Goal: Communication & Community: Answer question/provide support

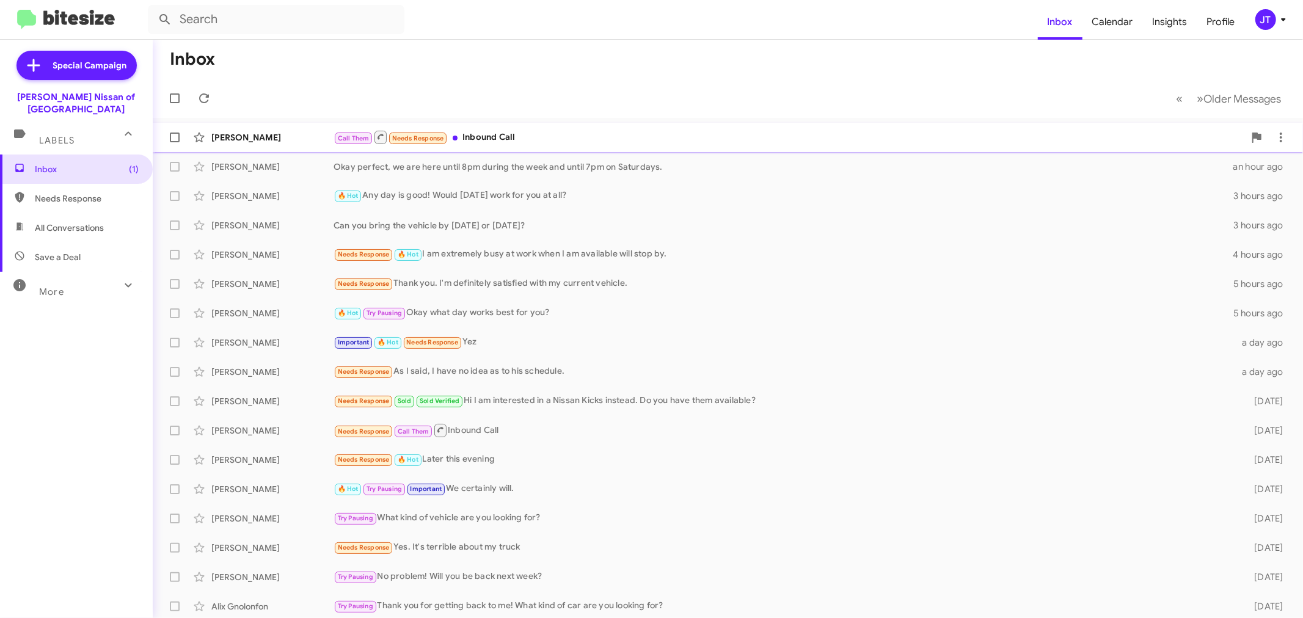
click at [563, 133] on div "Call Them Needs Response Inbound Call" at bounding box center [788, 136] width 911 height 15
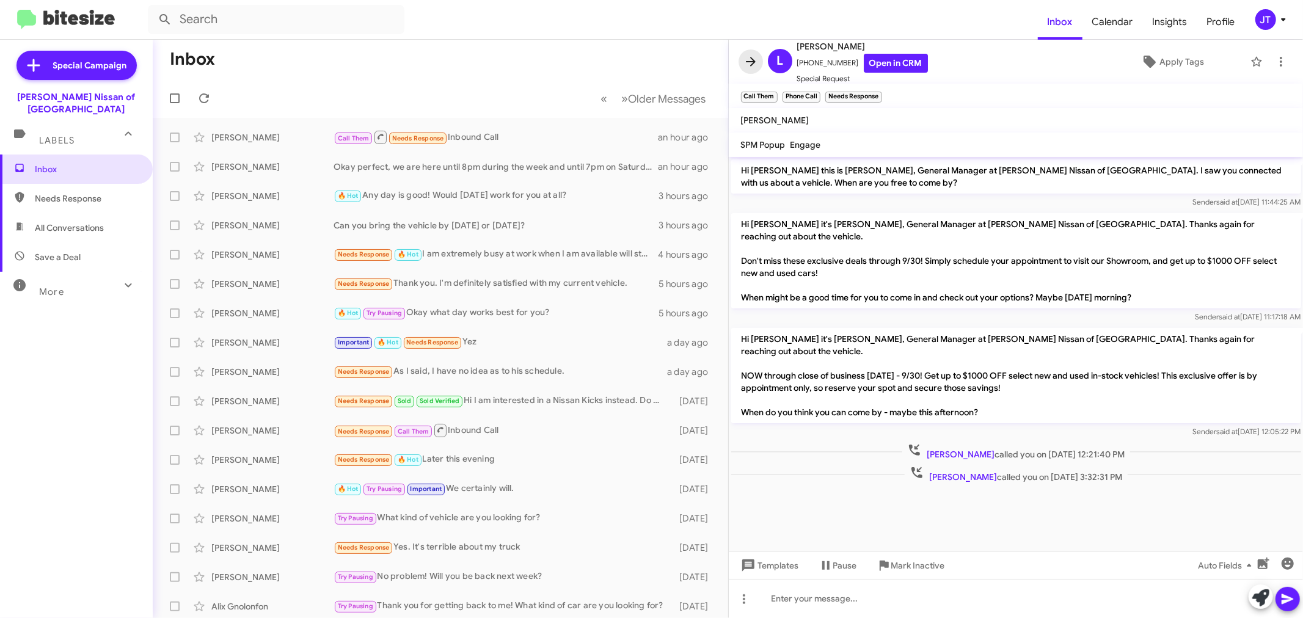
click at [752, 62] on icon at bounding box center [751, 61] width 10 height 9
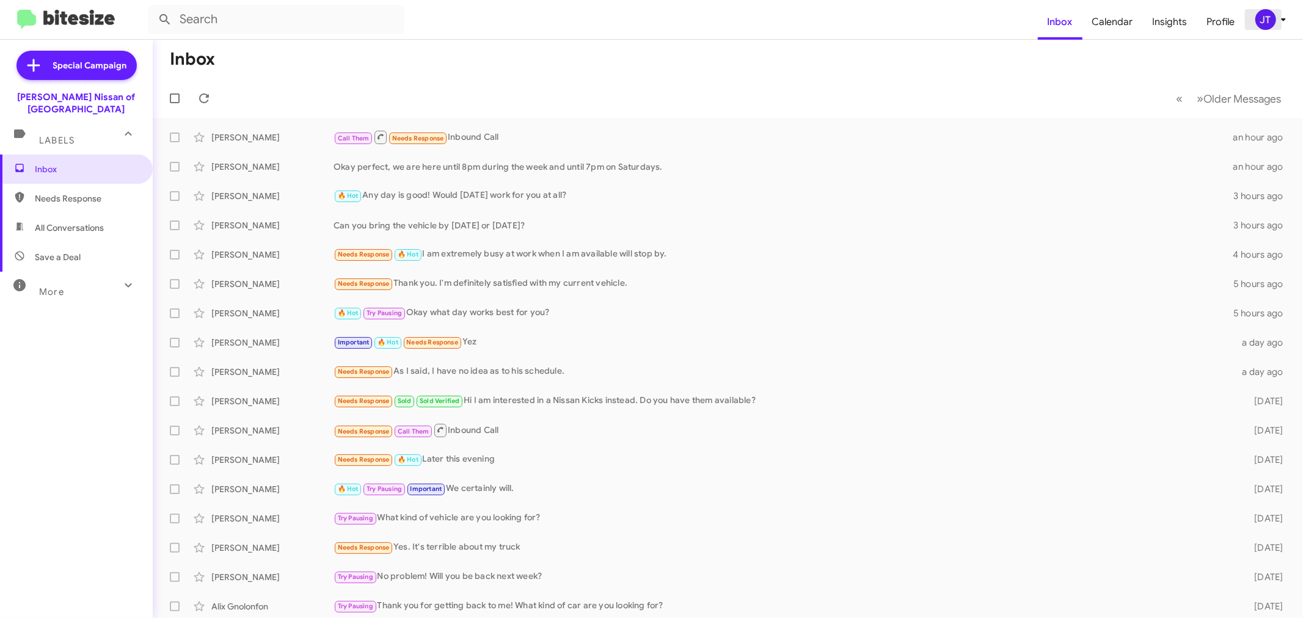
click at [1278, 26] on icon at bounding box center [1283, 19] width 15 height 15
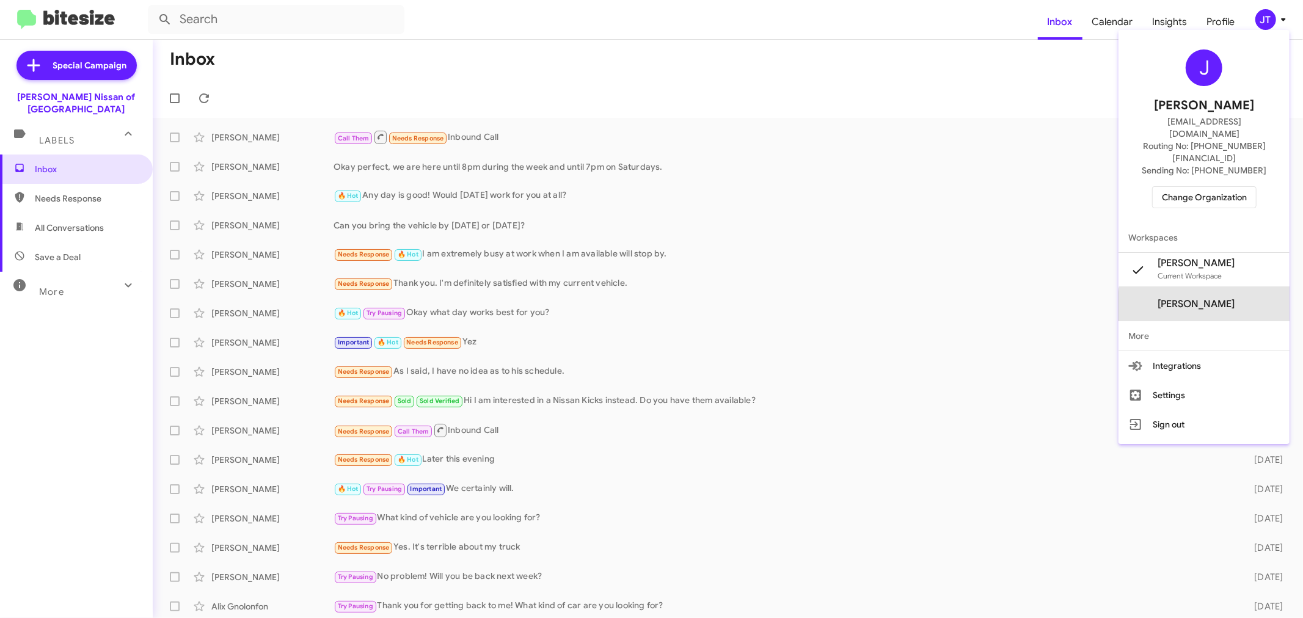
click at [1215, 298] on span "[PERSON_NAME]" at bounding box center [1195, 304] width 77 height 12
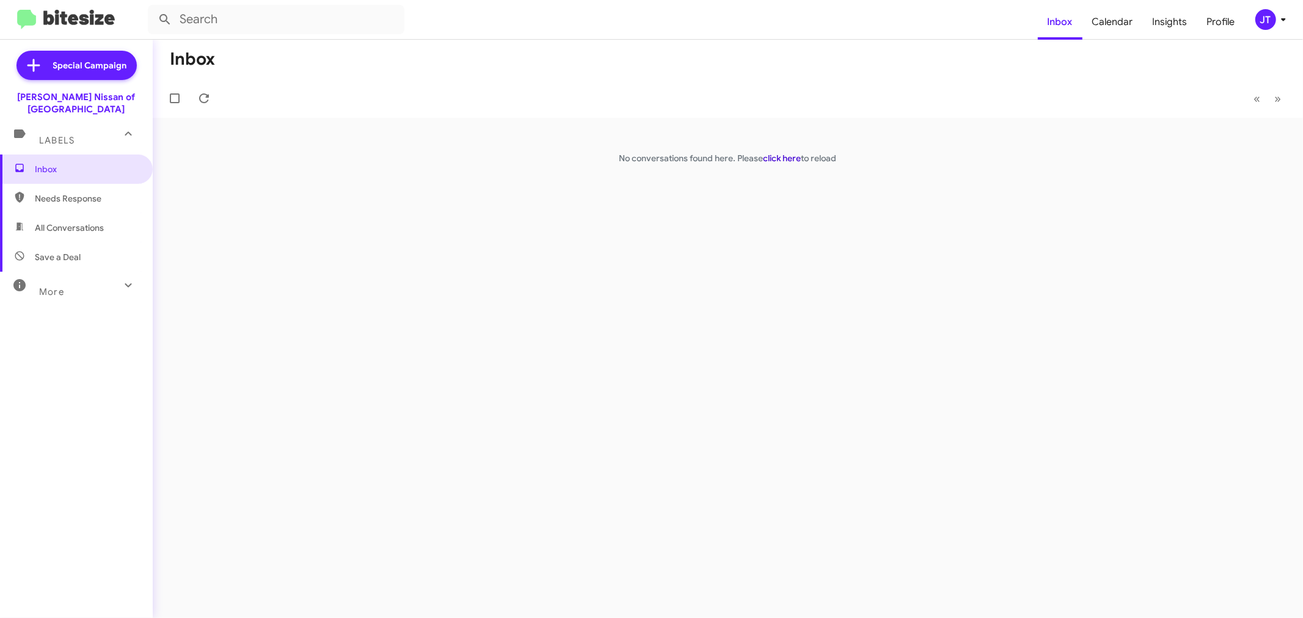
click at [779, 158] on link "click here" at bounding box center [782, 158] width 38 height 11
click at [776, 154] on link "click here" at bounding box center [782, 158] width 38 height 11
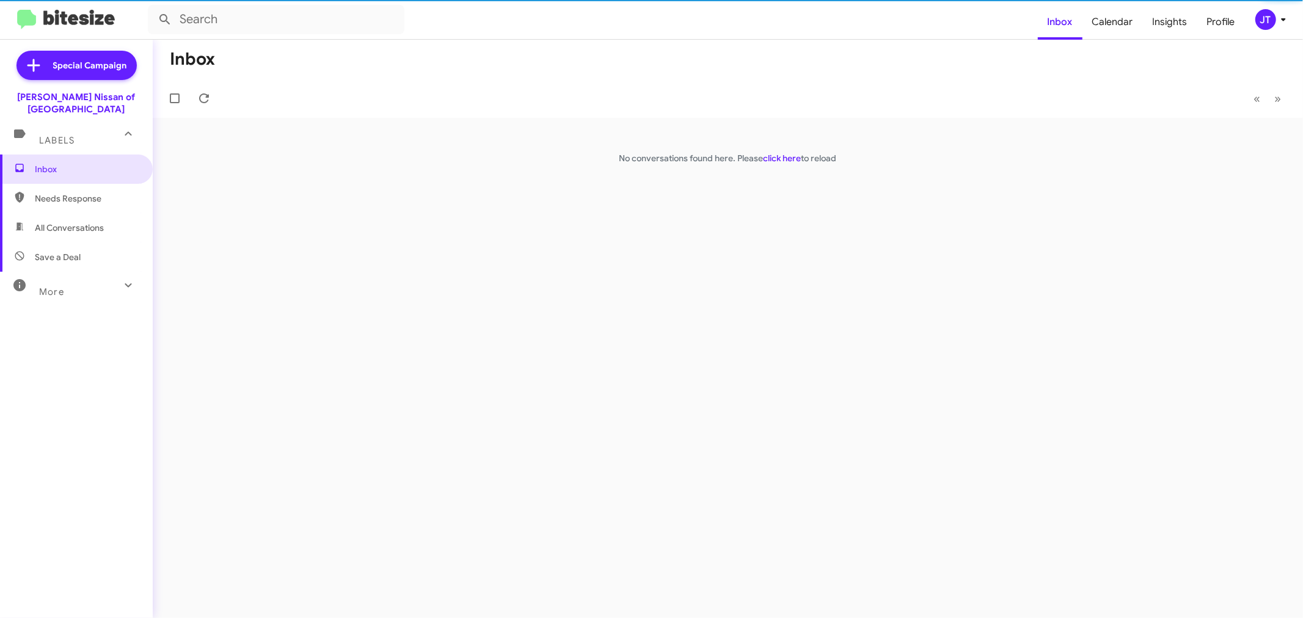
click at [776, 154] on link "click here" at bounding box center [782, 158] width 38 height 11
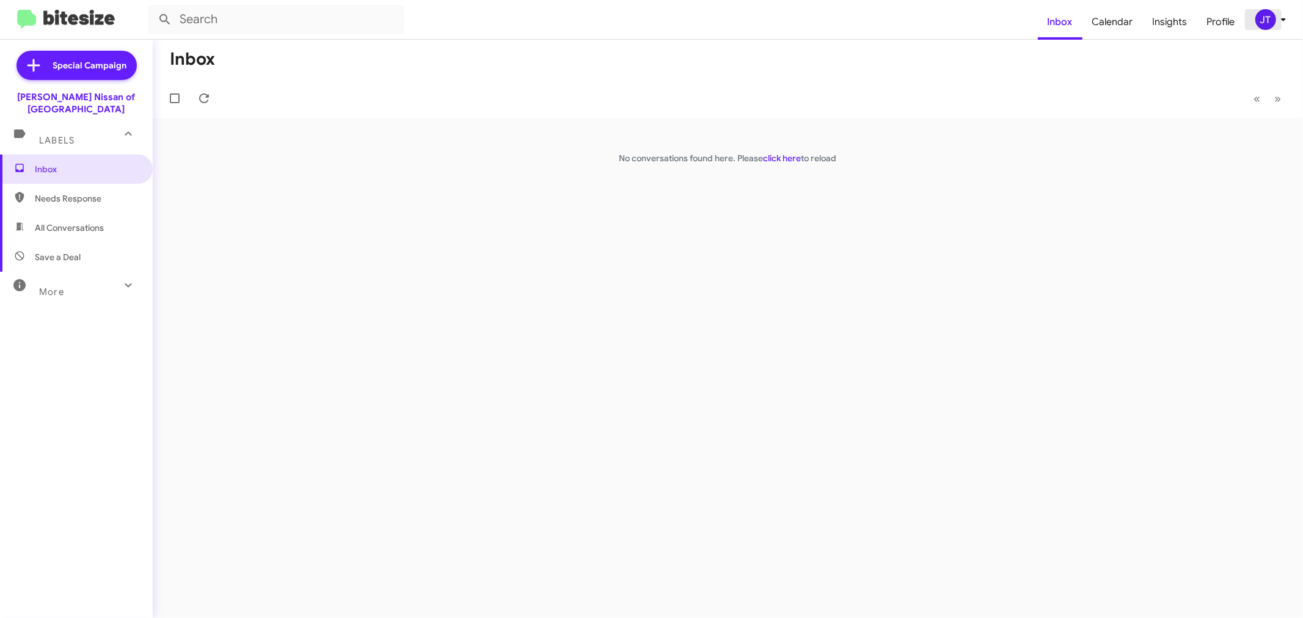
click at [1280, 14] on icon at bounding box center [1283, 19] width 15 height 15
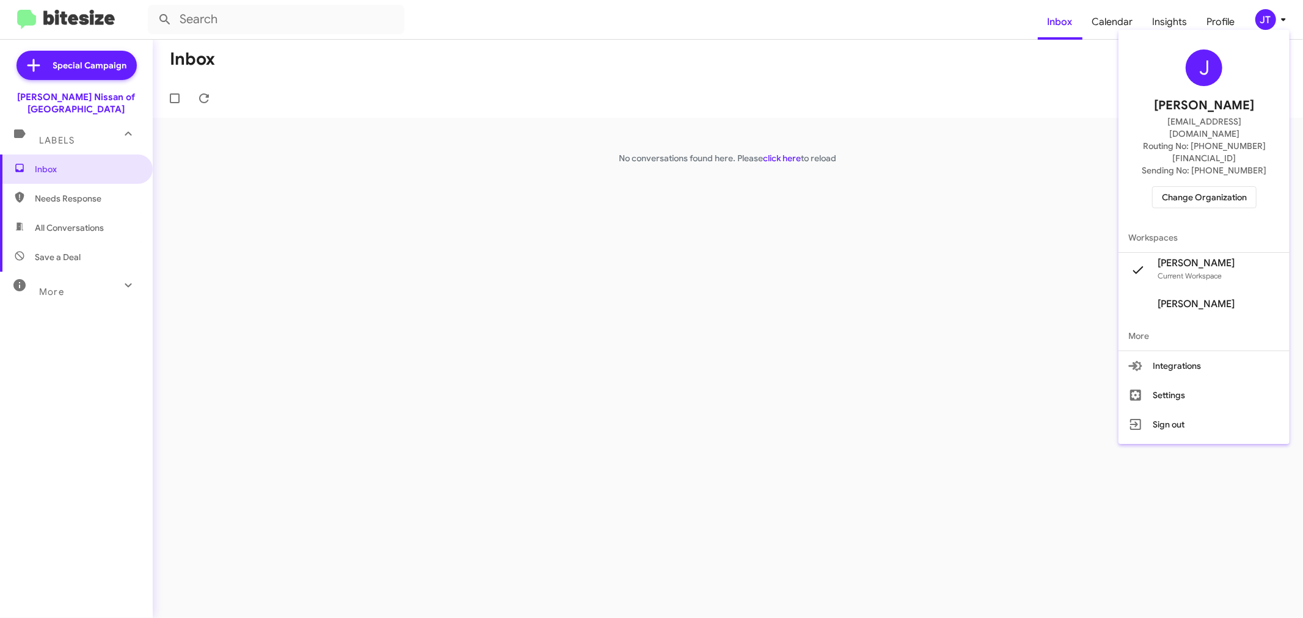
click at [1211, 187] on span "Change Organization" at bounding box center [1204, 197] width 85 height 21
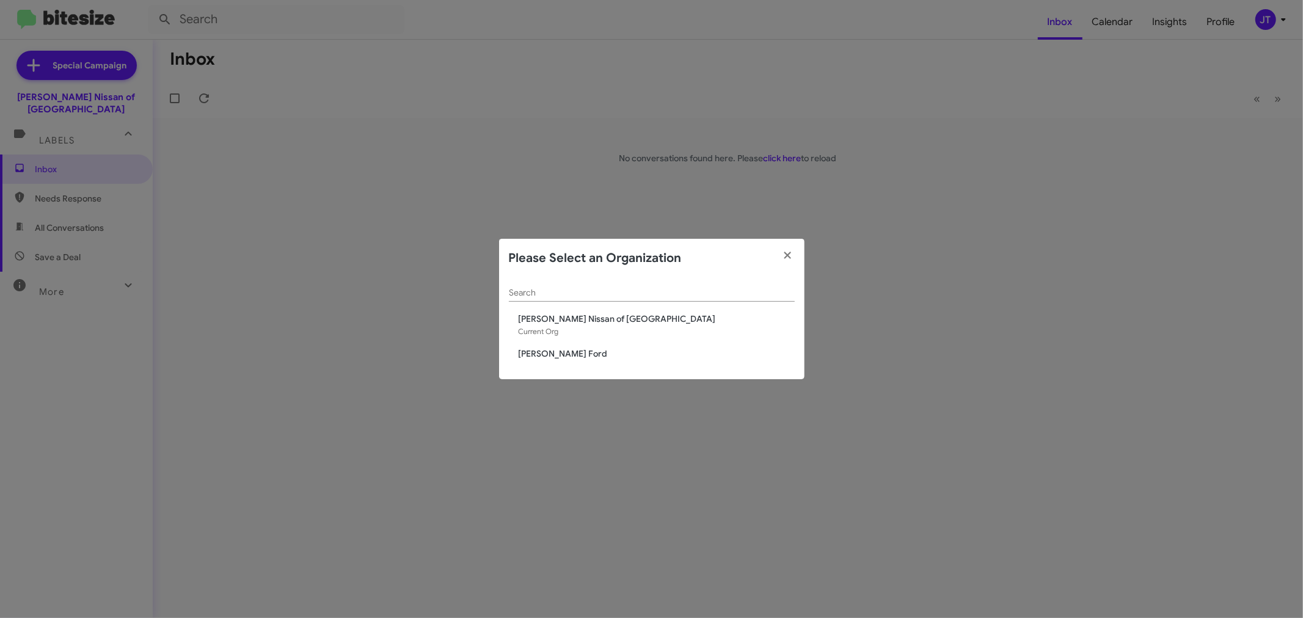
click at [571, 356] on span "[PERSON_NAME] Ford" at bounding box center [656, 353] width 276 height 12
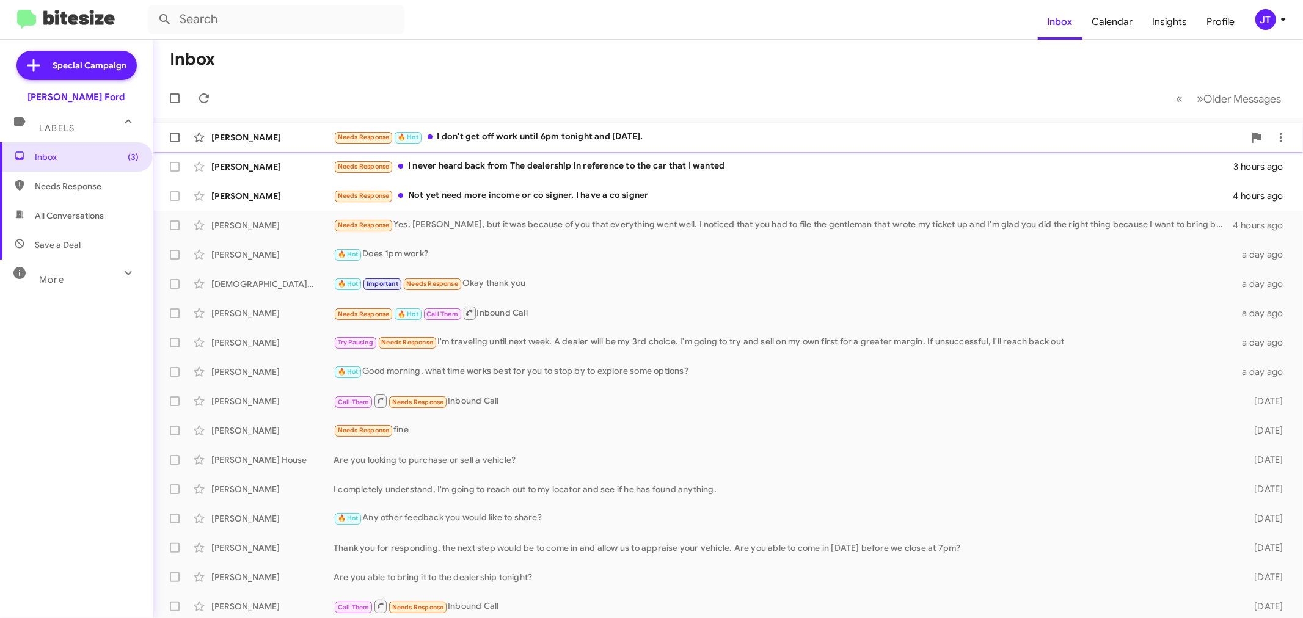
click at [596, 136] on div "Needs Response 🔥 Hot I don't get off work until 6pm tonight and tomorrow." at bounding box center [788, 137] width 911 height 14
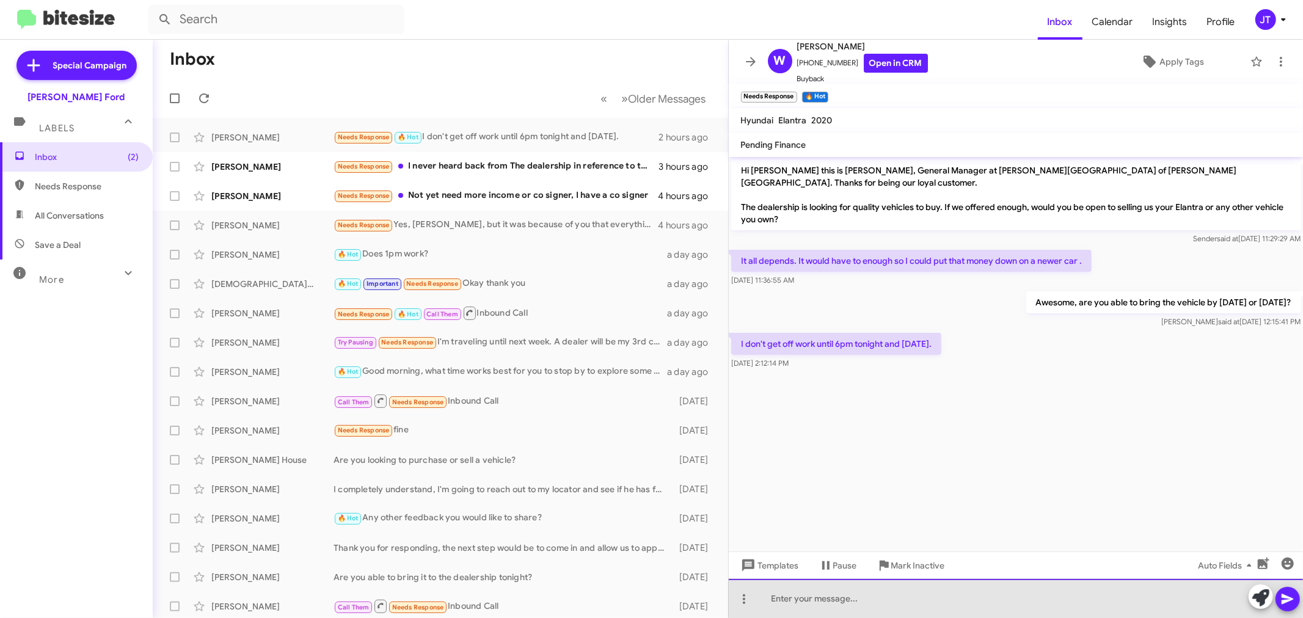
drag, startPoint x: 921, startPoint y: 595, endPoint x: 940, endPoint y: 576, distance: 27.2
click at [920, 595] on div at bounding box center [1016, 598] width 575 height 39
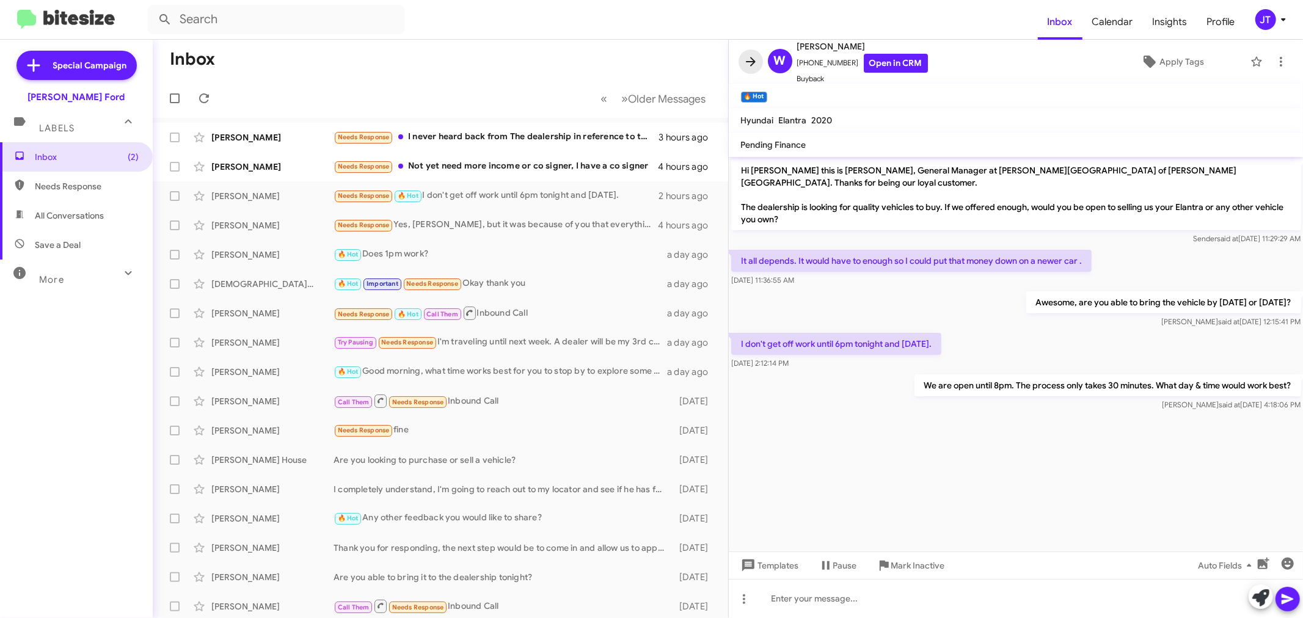
click at [752, 62] on icon at bounding box center [750, 61] width 15 height 15
